Goal: Task Accomplishment & Management: Use online tool/utility

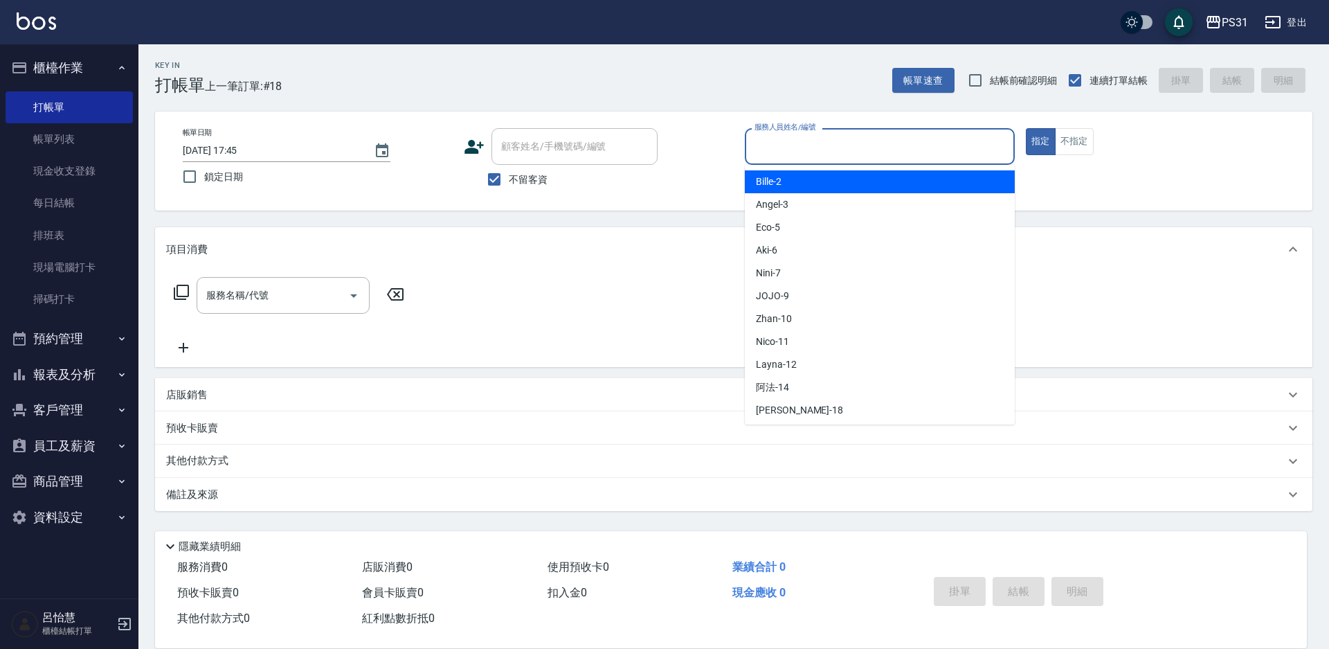
click at [769, 145] on input "服務人員姓名/編號" at bounding box center [880, 146] width 258 height 24
type input "Layna-12"
type button "true"
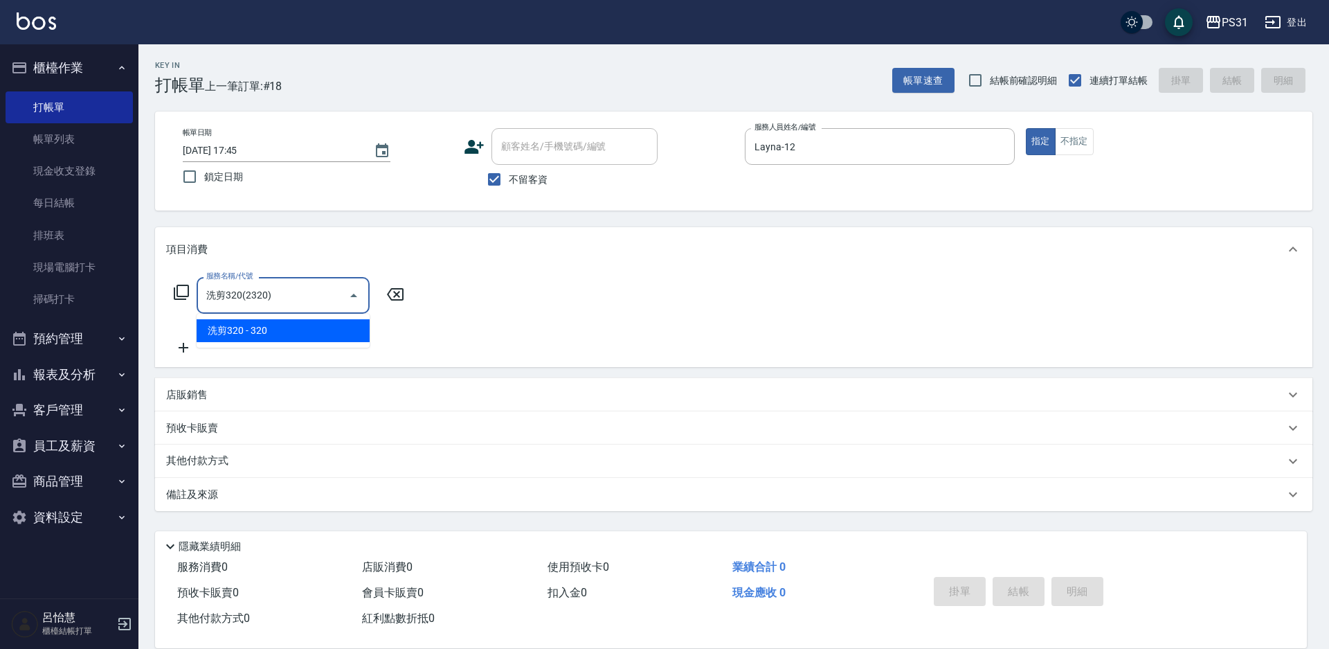
type input "洗剪320(2320)"
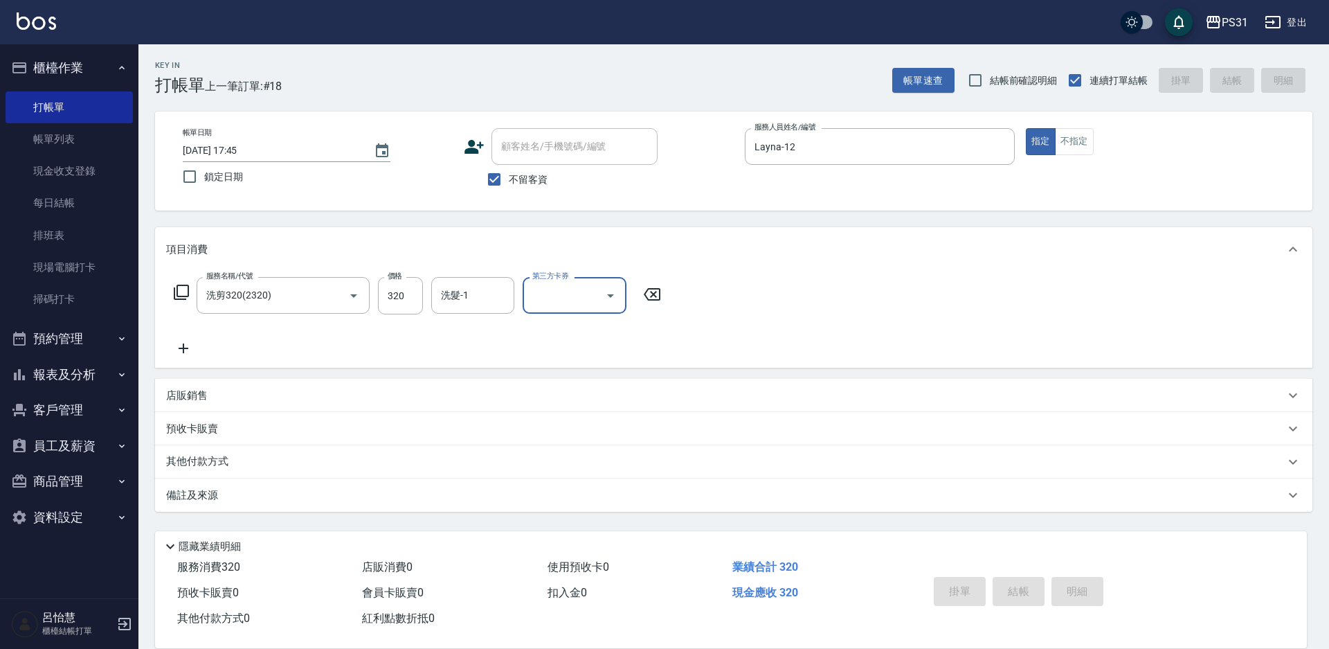
type input "[DATE] 18:25"
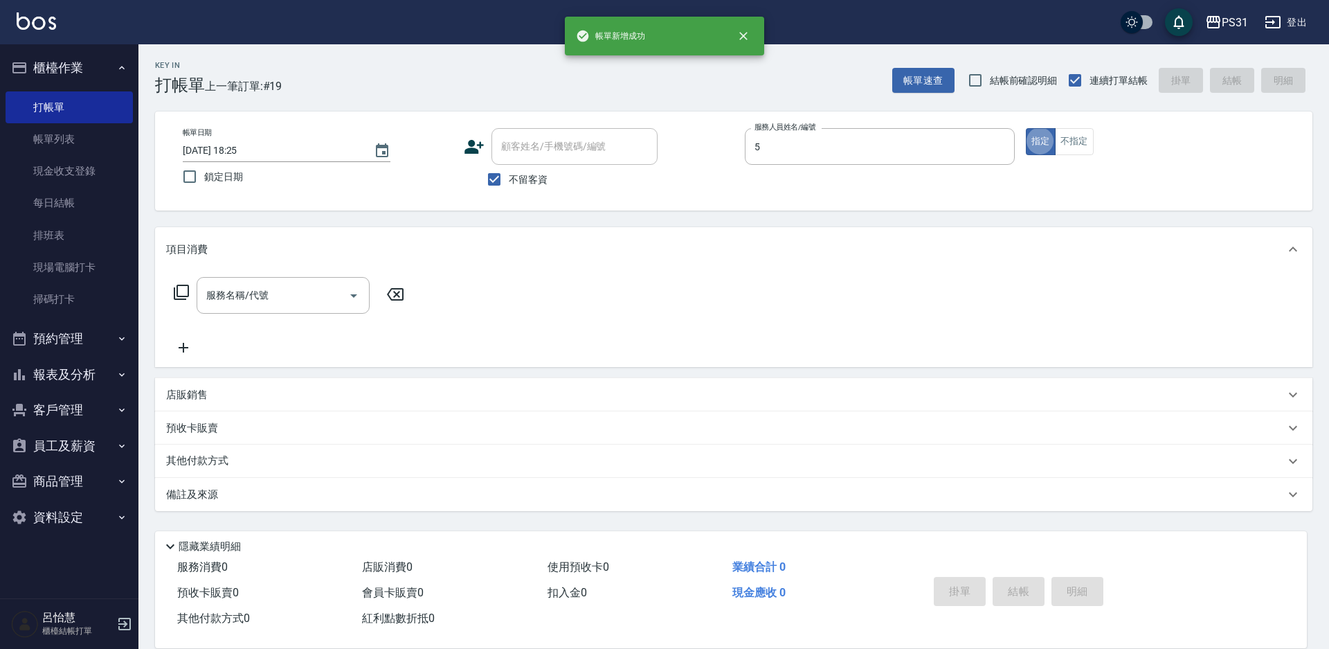
type input "Eco-5"
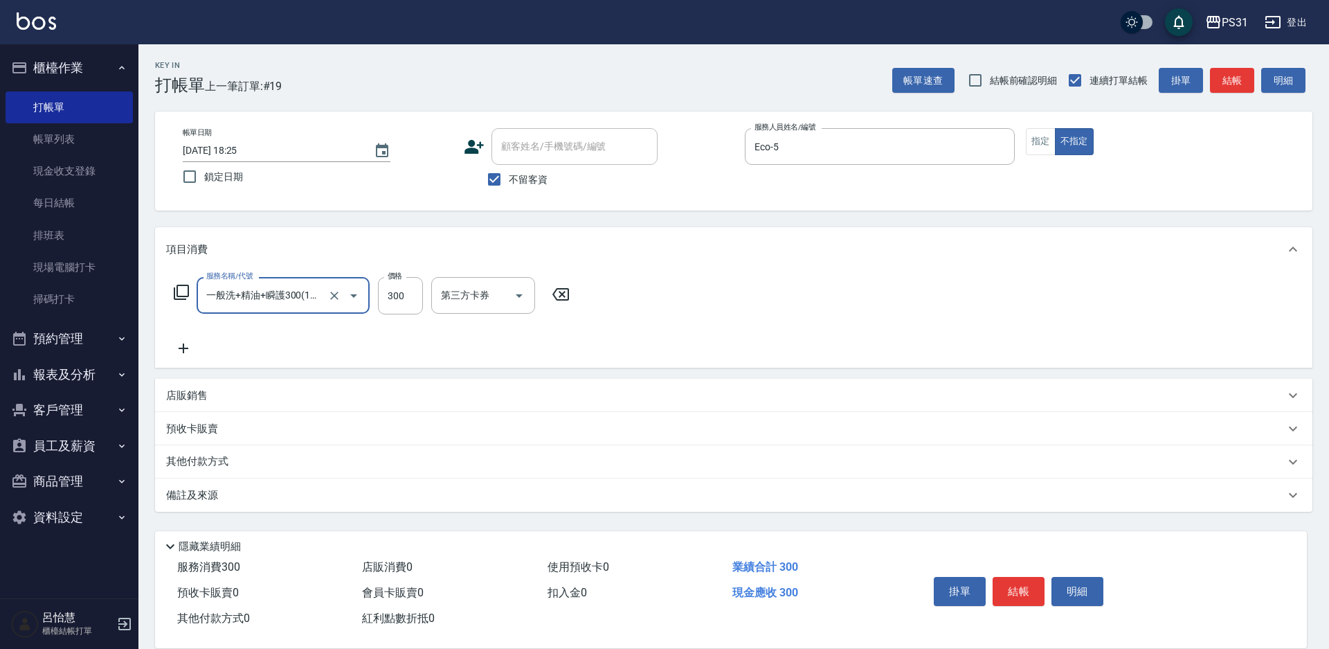
type input "一般洗+精油+瞬護300(1300)"
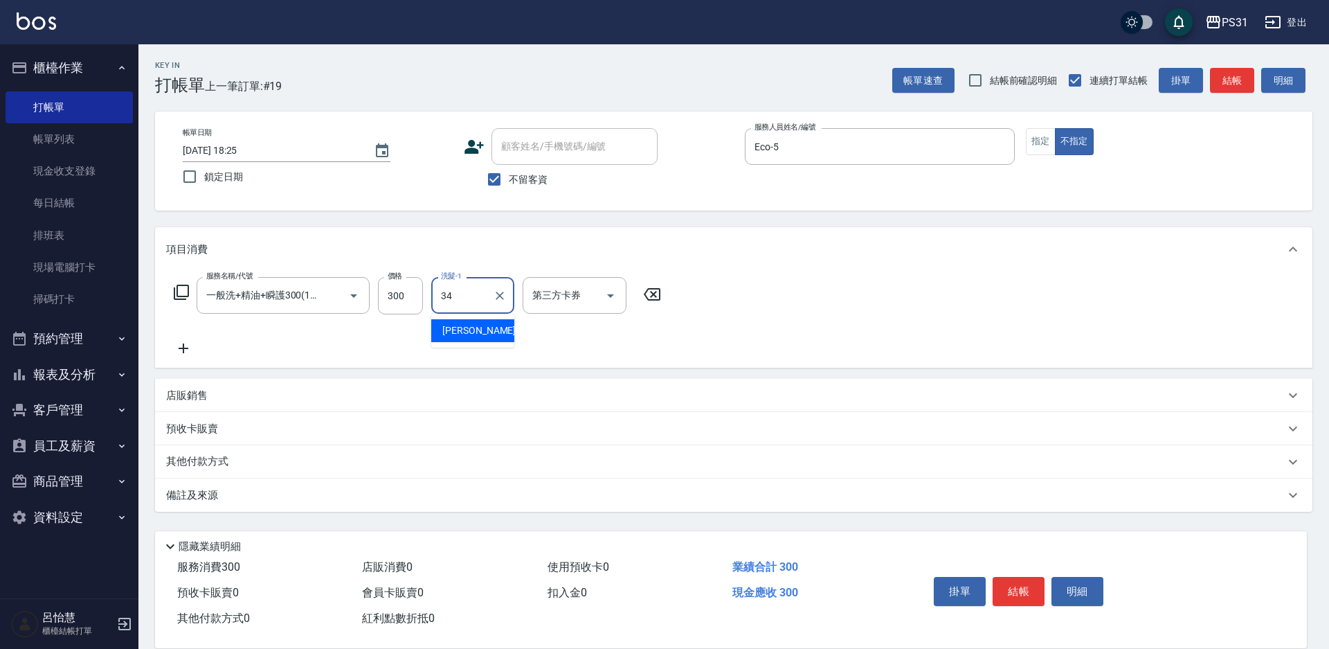
type input "[PERSON_NAME]-34"
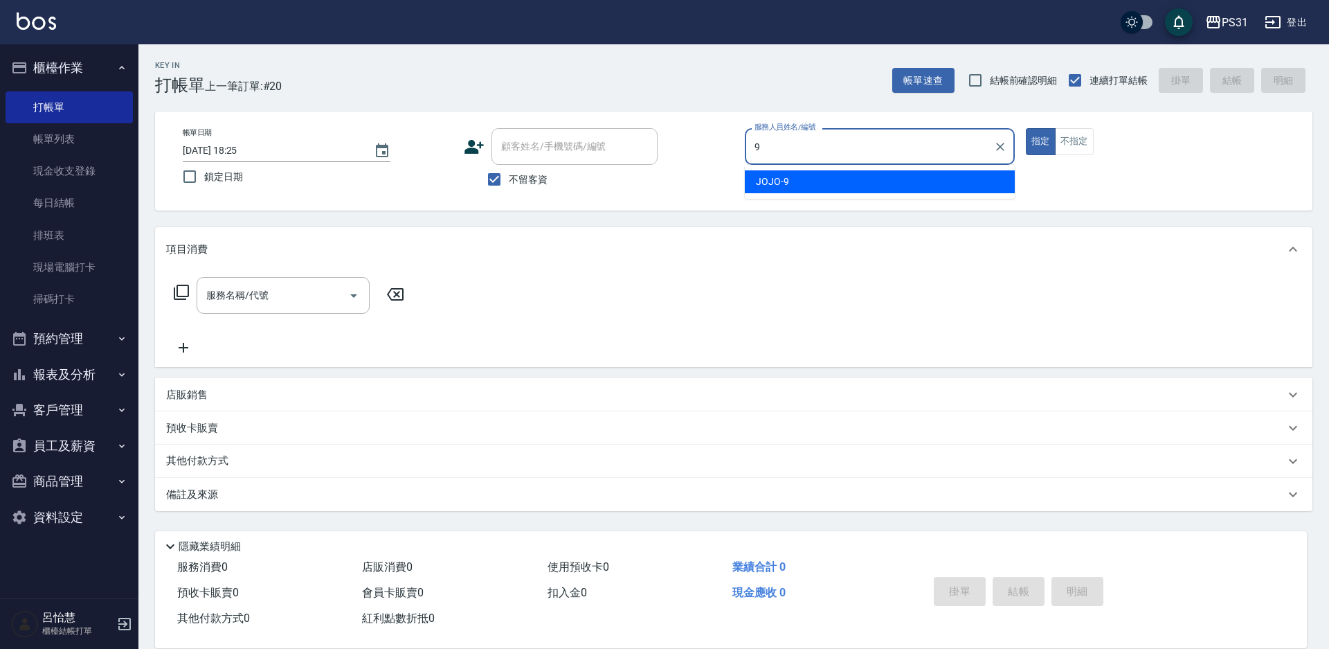
type input "JOJO-9"
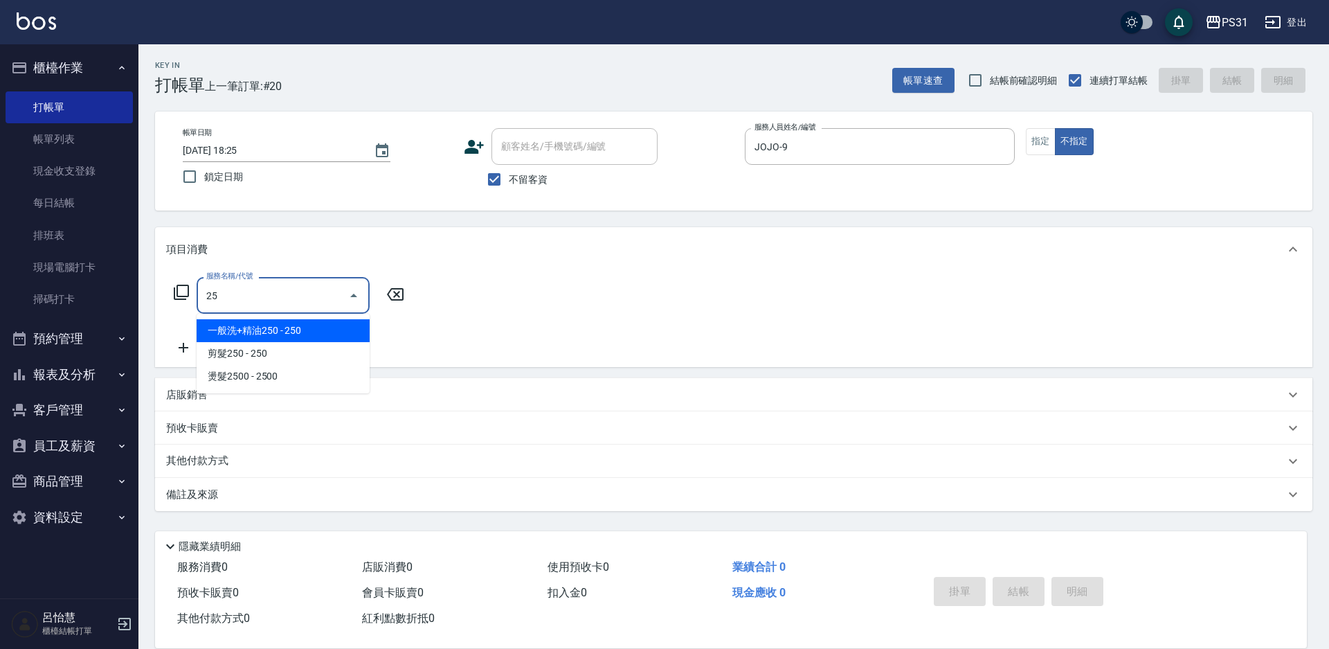
type input "250"
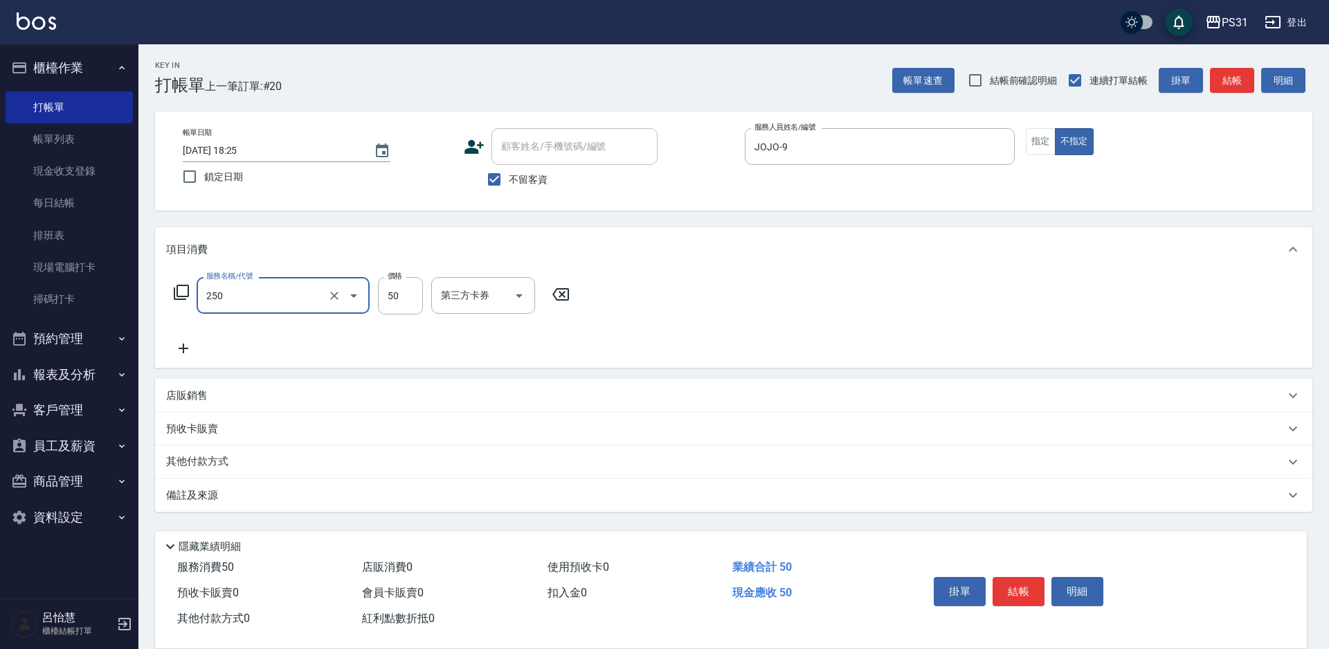
click at [341, 303] on div at bounding box center [344, 295] width 39 height 37
click at [328, 300] on icon "Clear" at bounding box center [335, 296] width 14 height 14
type input "一般洗+精油250(1250)"
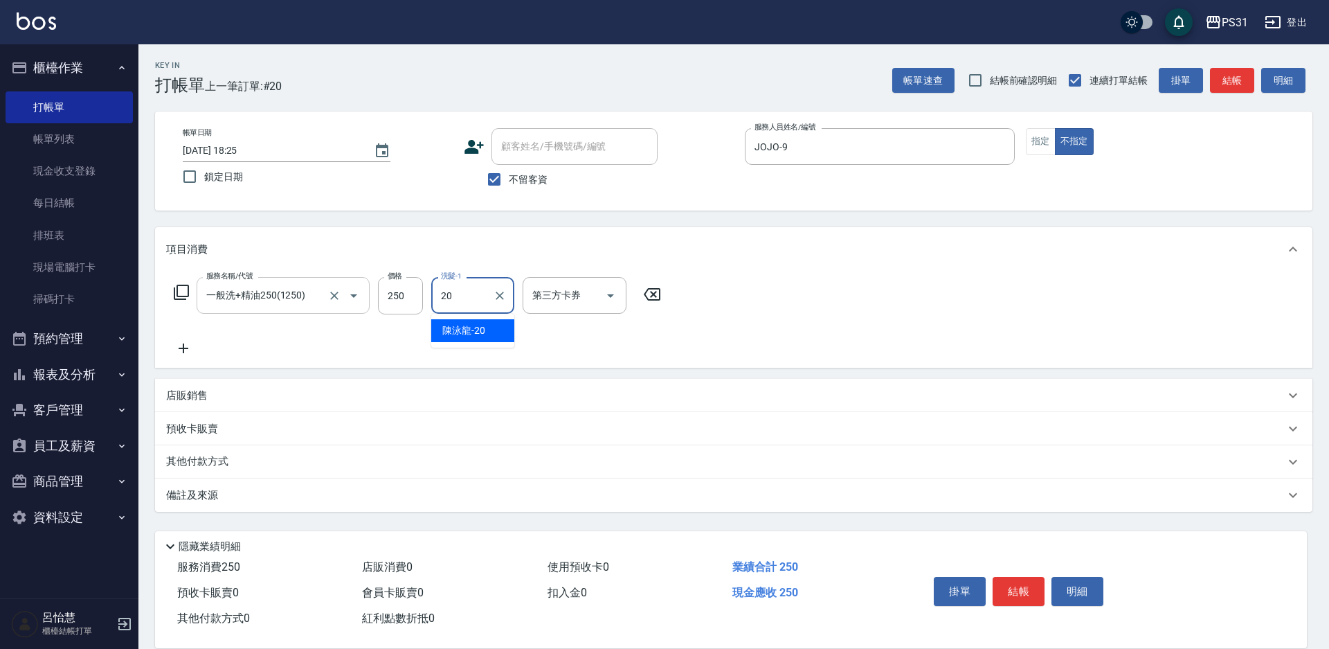
type input "[PERSON_NAME]-20"
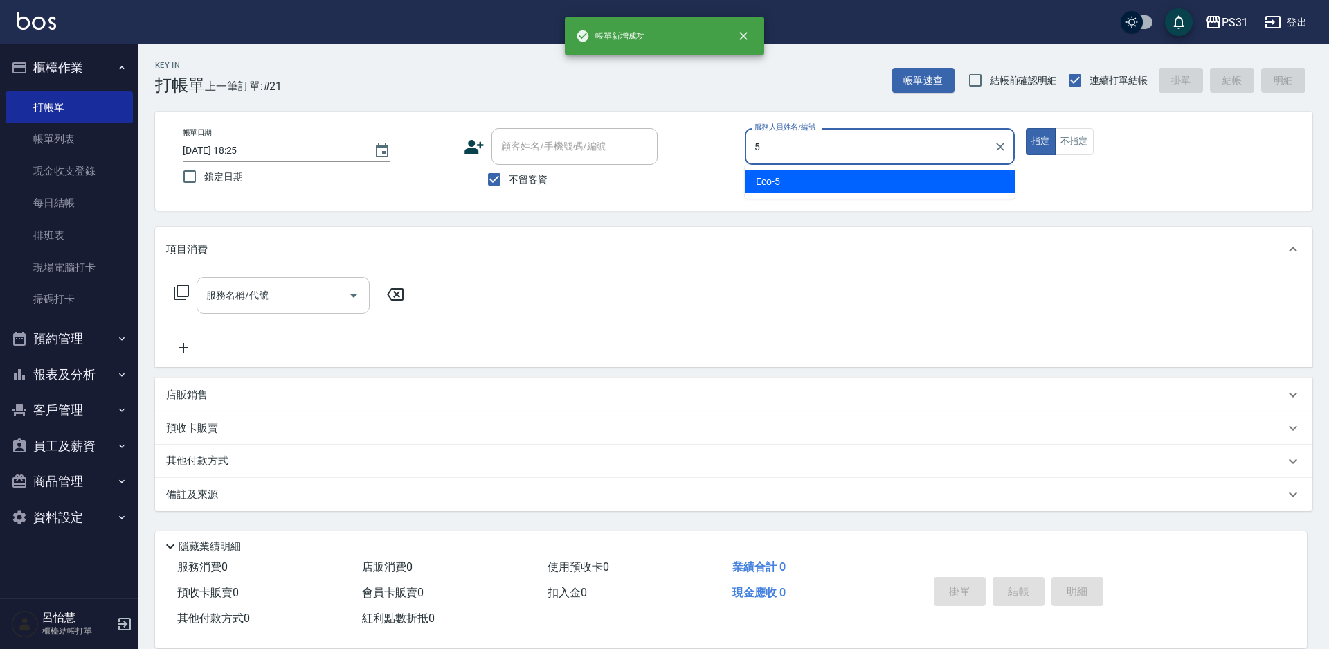
type input "Eco-5"
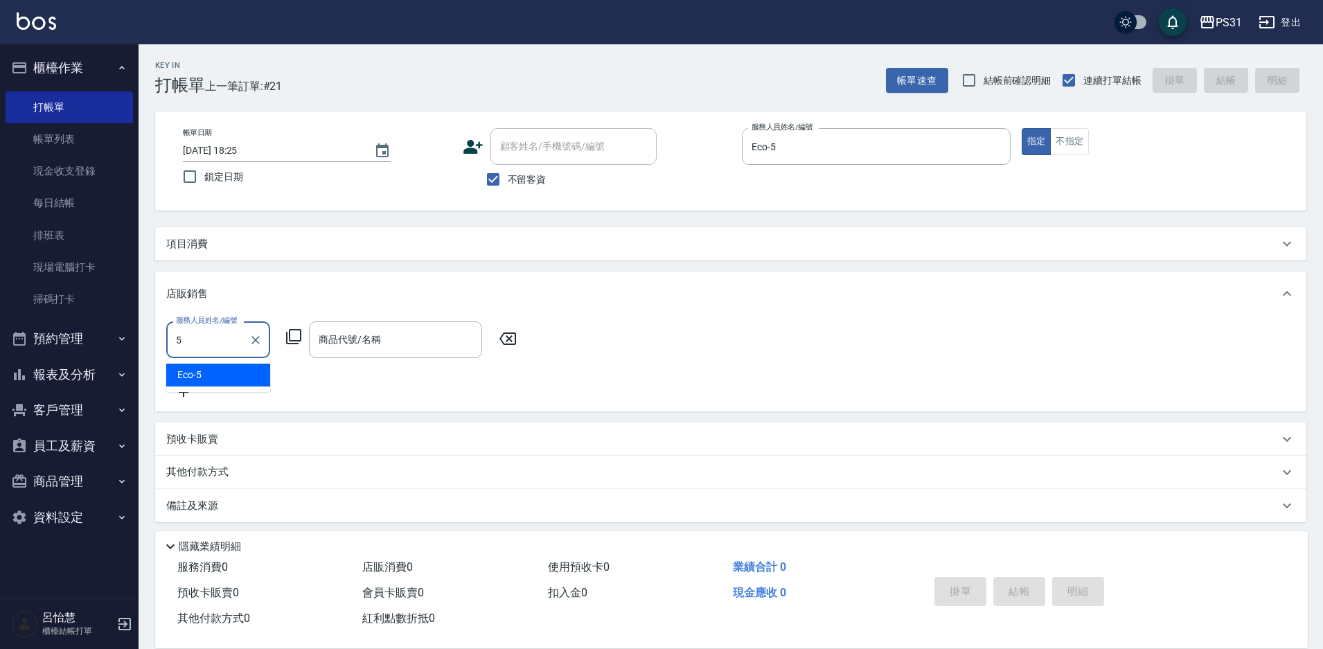
type input "Eco-5"
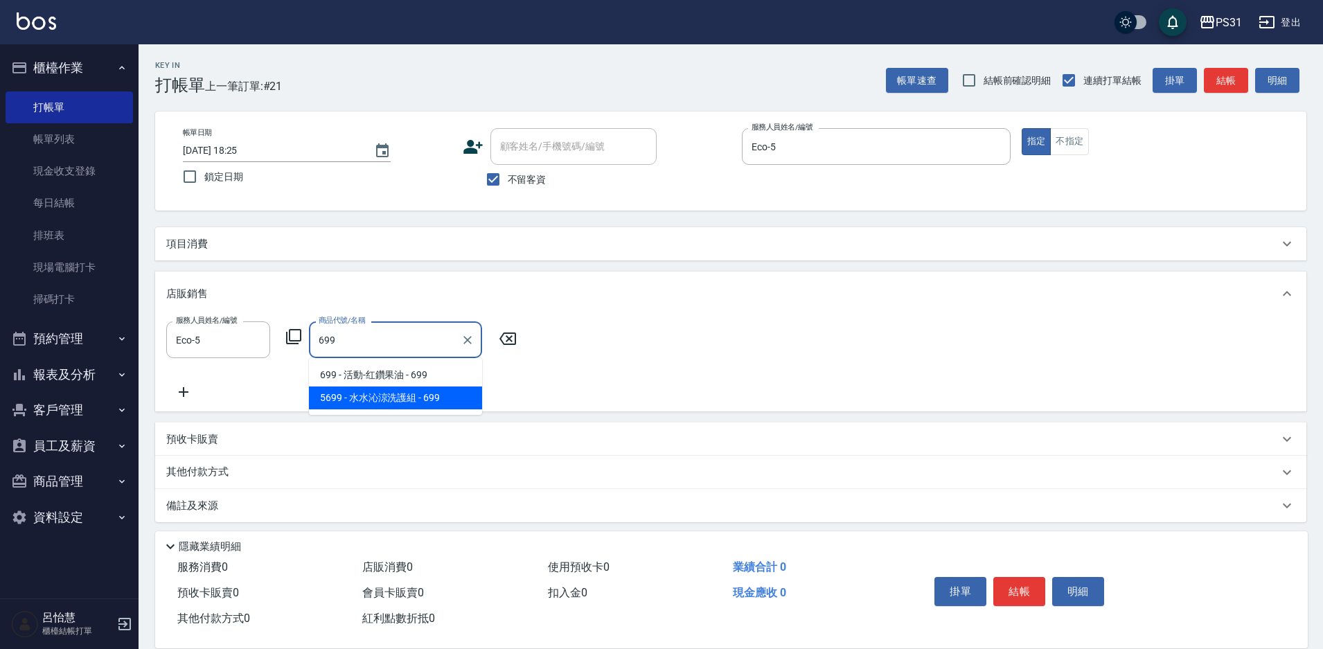
type input "[PERSON_NAME]涼洗護組"
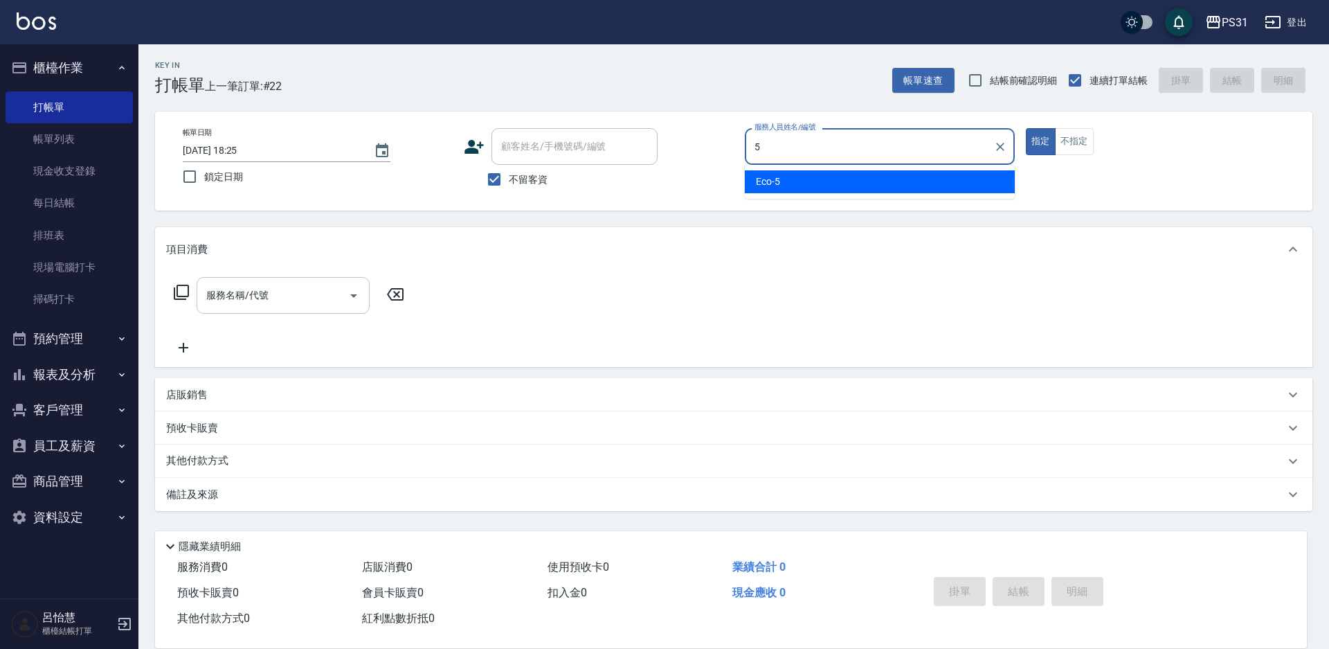
type input "Eco-5"
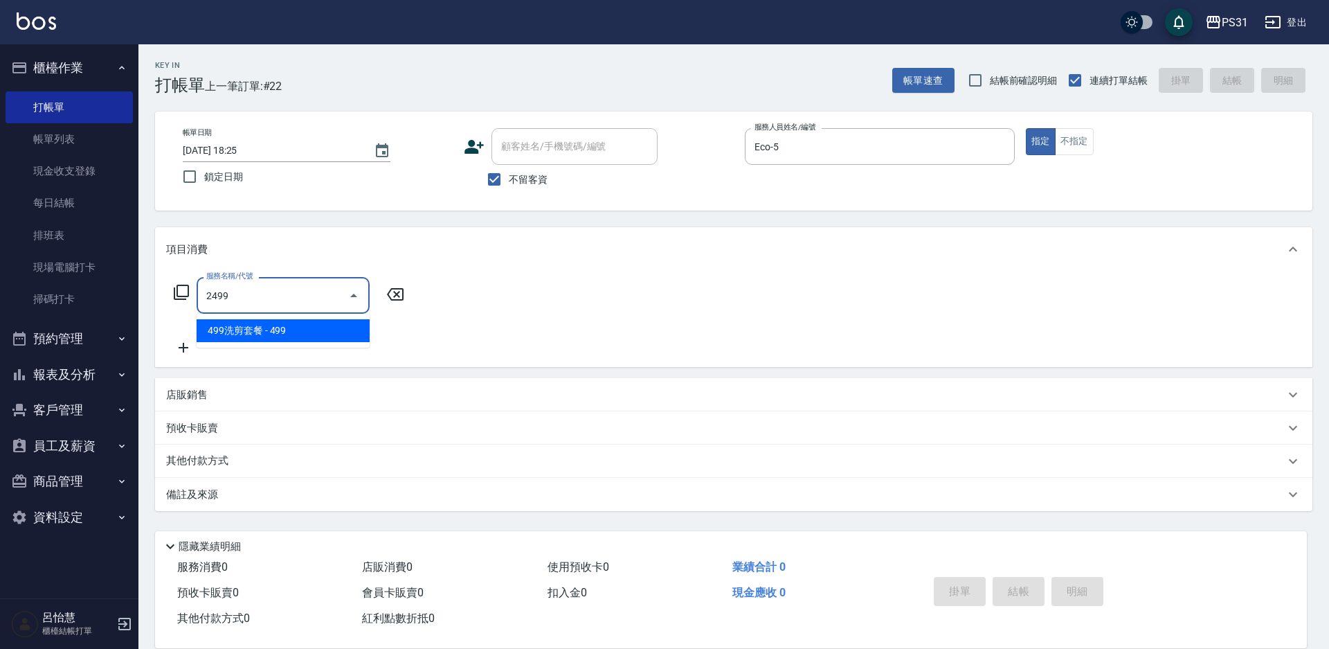
type input "499洗剪套餐(2499)"
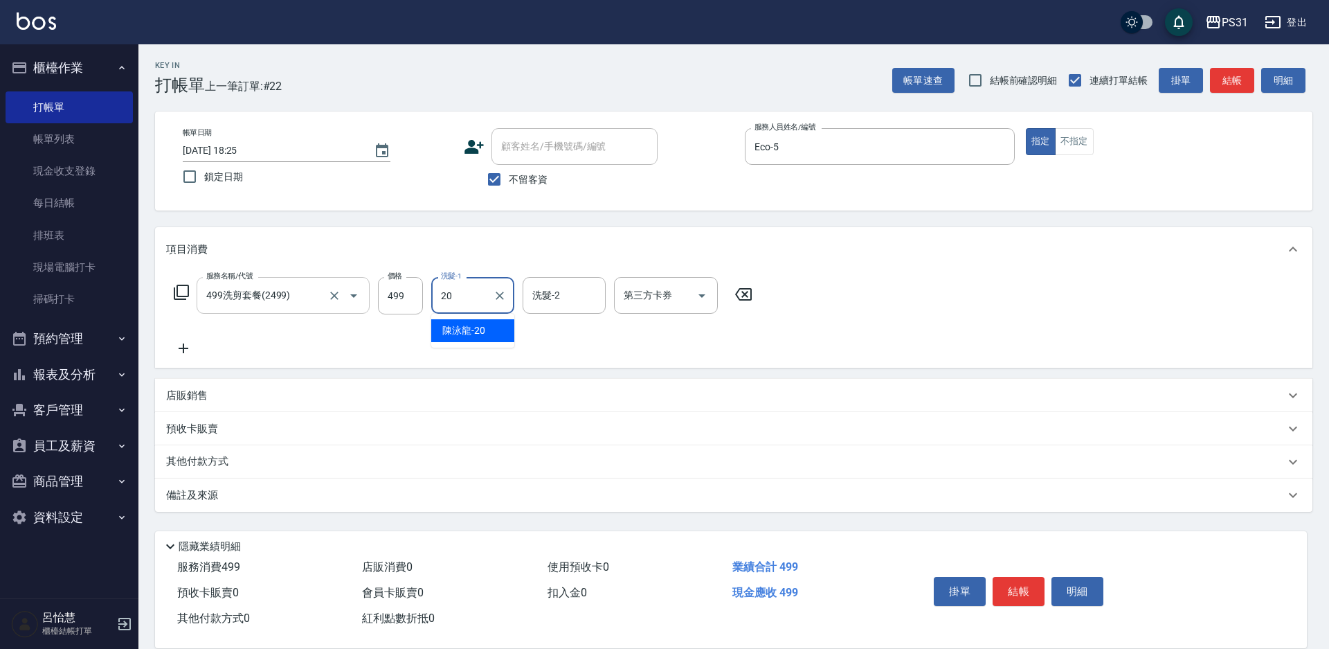
type input "[PERSON_NAME]-20"
